Goal: Information Seeking & Learning: Check status

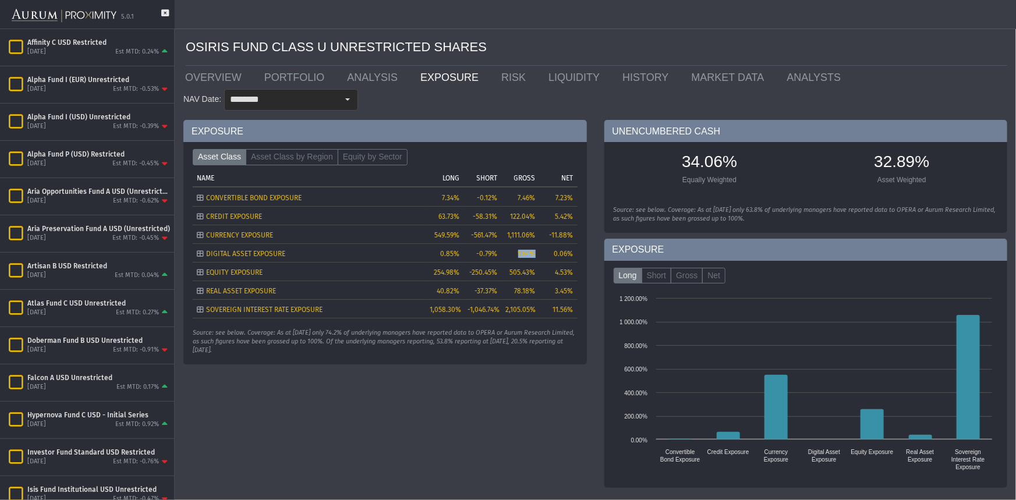
scroll to position [338, 0]
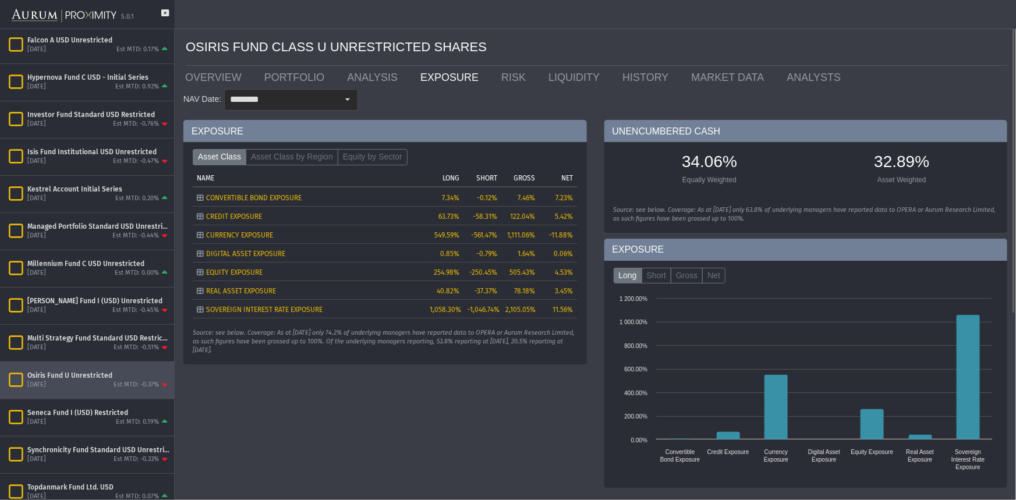
click at [503, 333] on div "Source: see below. Coverage: As at [DATE] only 74.2% of underlying managers hav…" at bounding box center [385, 342] width 385 height 26
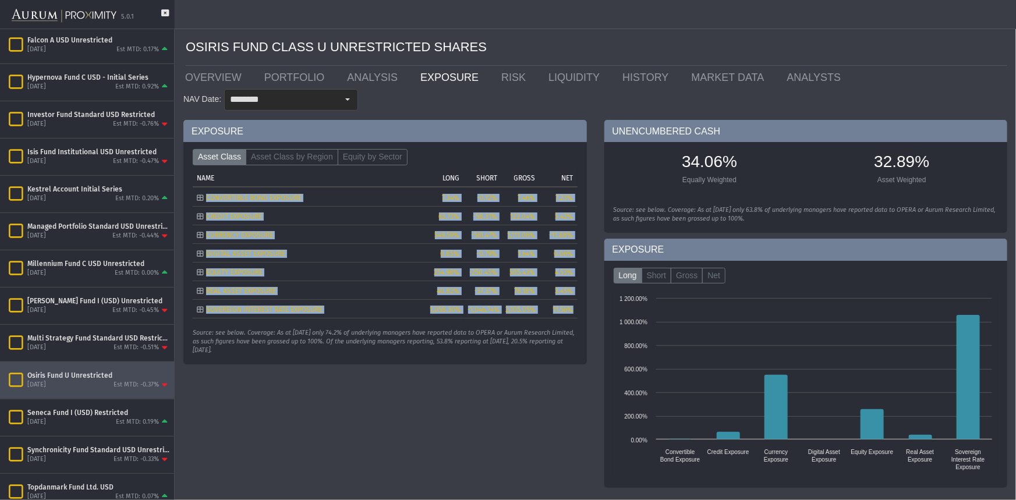
drag, startPoint x: 575, startPoint y: 310, endPoint x: 204, endPoint y: 196, distance: 388.2
click at [204, 196] on tbody "CONVERTIBLE BOND EXPOSURE 7.34% -0.12% 7.46% 7.23% CREDIT EXPOSURE 63.73% -58.3…" at bounding box center [385, 253] width 385 height 130
copy tbody "CONVERTIBLE BOND EXPOSURE 7.34% -0.12% 7.46% 7.23% CREDIT EXPOSURE 63.73% -58.3…"
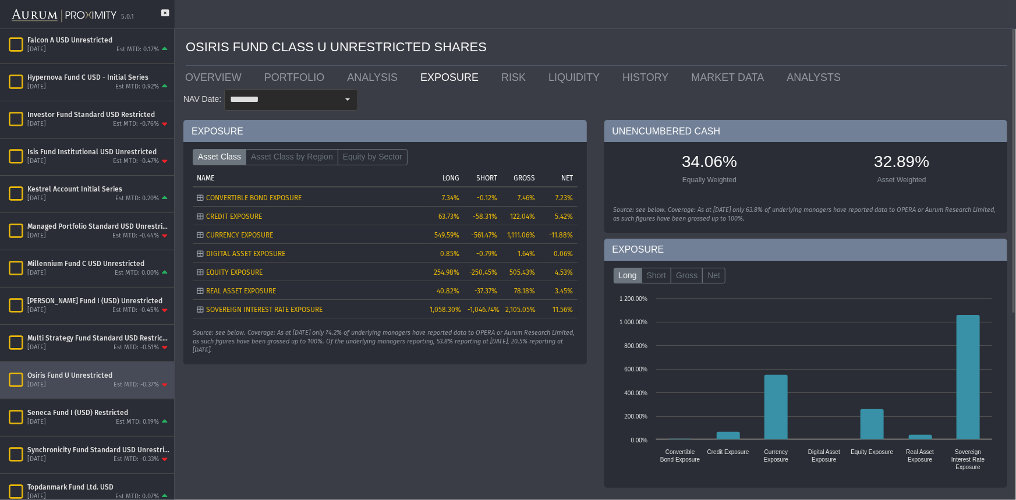
click at [347, 338] on div "Source: see below. Coverage: As at [DATE] only 74.2% of underlying managers hav…" at bounding box center [385, 342] width 385 height 26
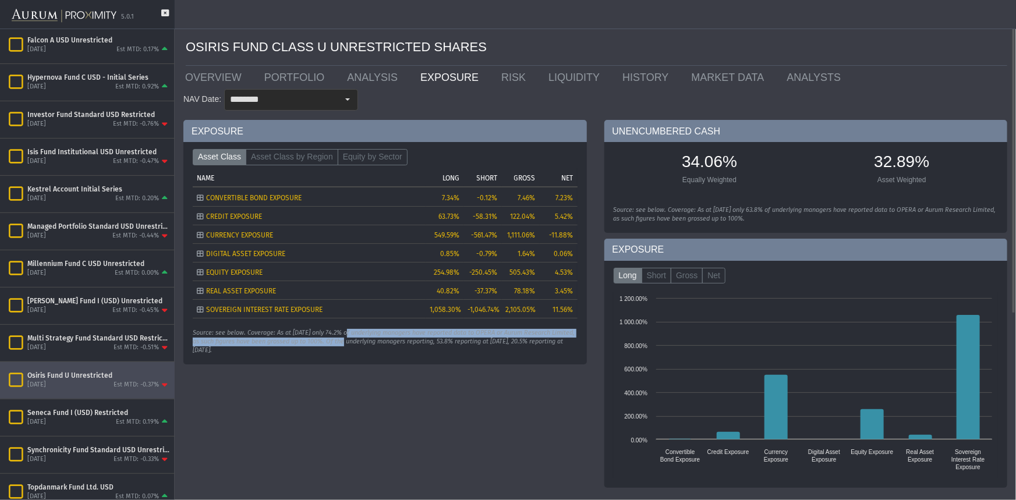
drag, startPoint x: 348, startPoint y: 337, endPoint x: 356, endPoint y: 339, distance: 8.3
click at [356, 340] on div "Source: see below. Coverage: As at [DATE] only 74.2% of underlying managers hav…" at bounding box center [385, 342] width 385 height 26
click at [356, 338] on div "Source: see below. Coverage: As at [DATE] only 74.2% of underlying managers hav…" at bounding box center [385, 342] width 385 height 26
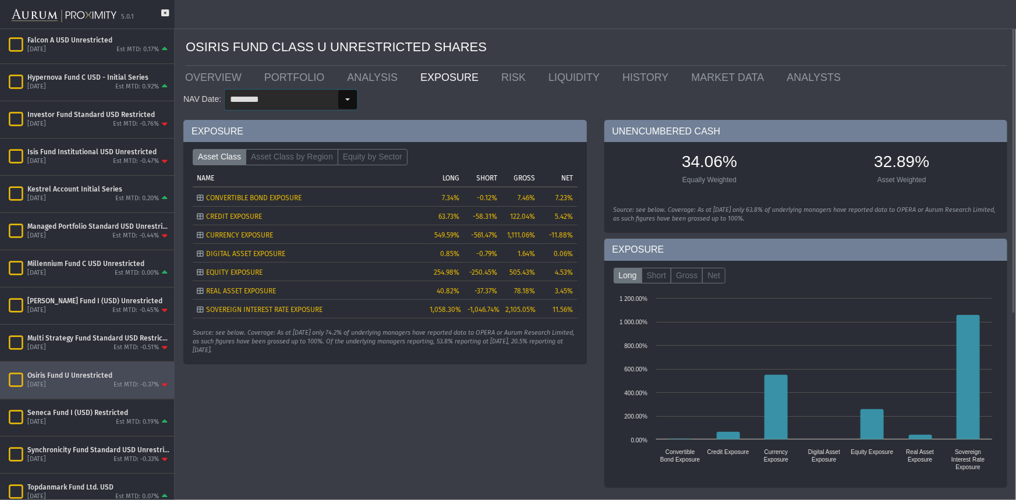
click at [345, 105] on div "Select" at bounding box center [347, 99] width 19 height 19
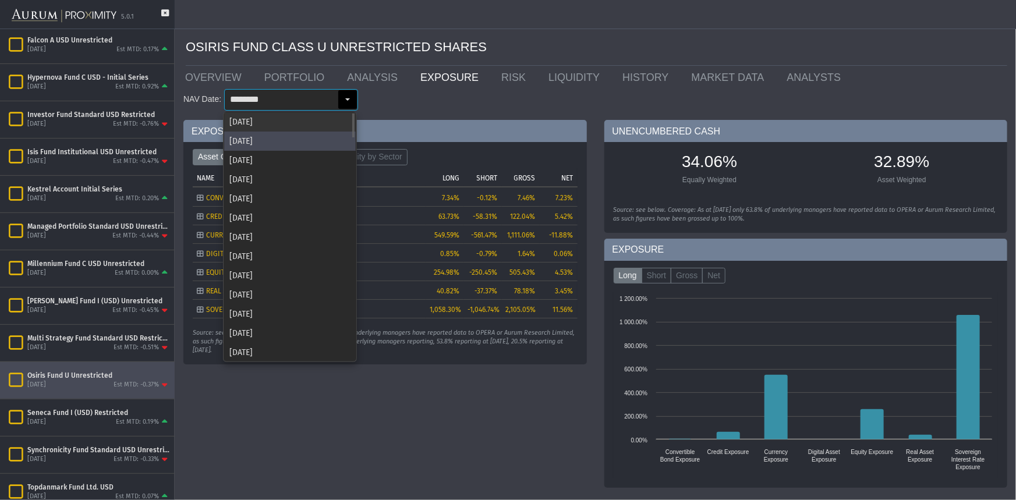
click at [325, 125] on div "[DATE]" at bounding box center [290, 121] width 132 height 19
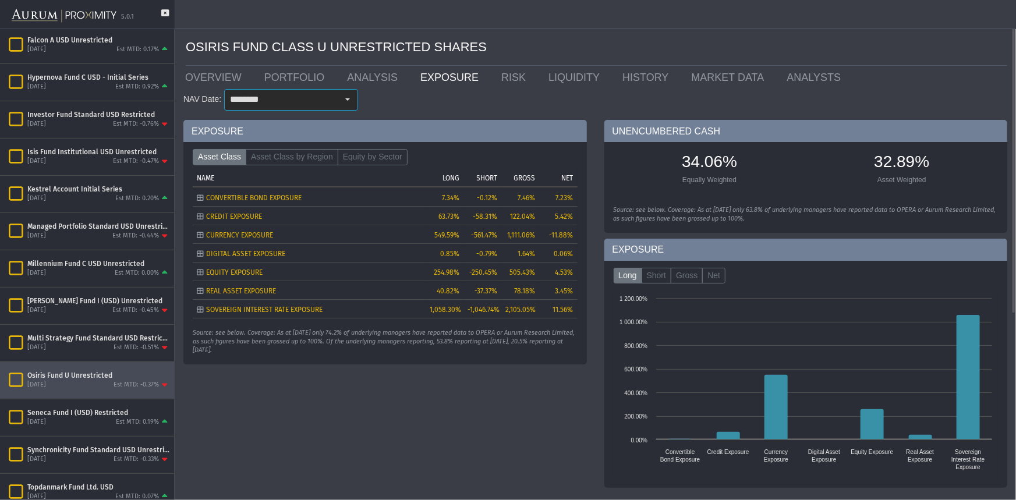
type input "********"
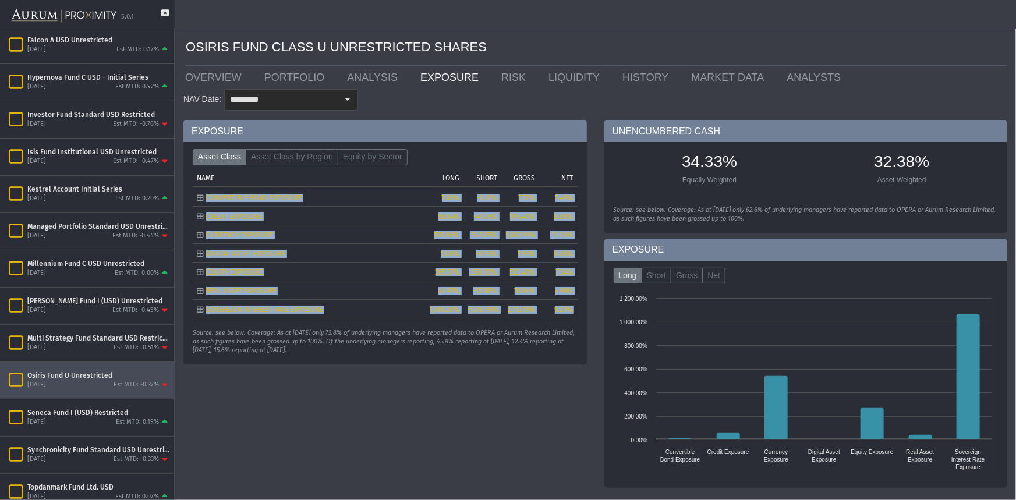
drag, startPoint x: 576, startPoint y: 310, endPoint x: 205, endPoint y: 195, distance: 388.0
click at [205, 195] on tbody "CONVERTIBLE BOND EXPOSURE 7.60% -0.12% 7.72% 7.48% CREDIT EXPOSURE 56.64% -49.7…" at bounding box center [385, 253] width 385 height 130
copy tbody "CONVERTIBLE BOND EXPOSURE 7.60% -0.12% 7.72% 7.48% CREDIT EXPOSURE 56.64% -49.7…"
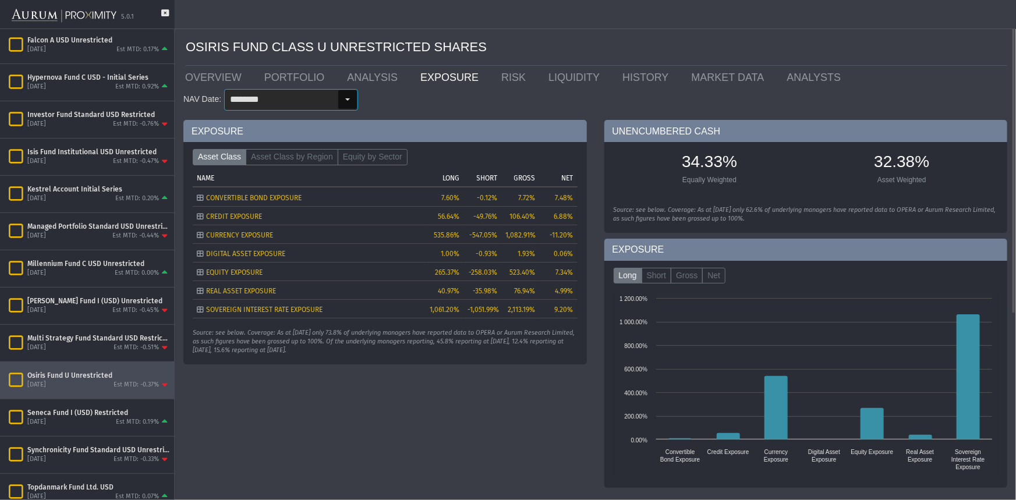
click at [347, 104] on div "Select" at bounding box center [347, 99] width 19 height 19
drag, startPoint x: 344, startPoint y: 408, endPoint x: 343, endPoint y: 403, distance: 5.9
click at [343, 404] on div "EXPOSURE Asset Class Asset Class by Region Equity by Sector Tree list with 7 ro…" at bounding box center [385, 307] width 421 height 374
